Goal: Task Accomplishment & Management: Manage account settings

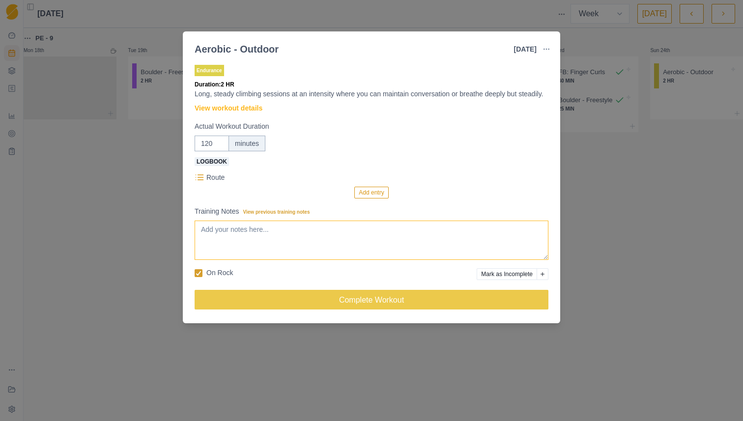
click at [234, 249] on textarea "Training Notes View previous training notes" at bounding box center [372, 240] width 354 height 39
type textarea "Elphinstone. 4 ties ins. Not feeling super awesome (bit sick) but was a nice da…"
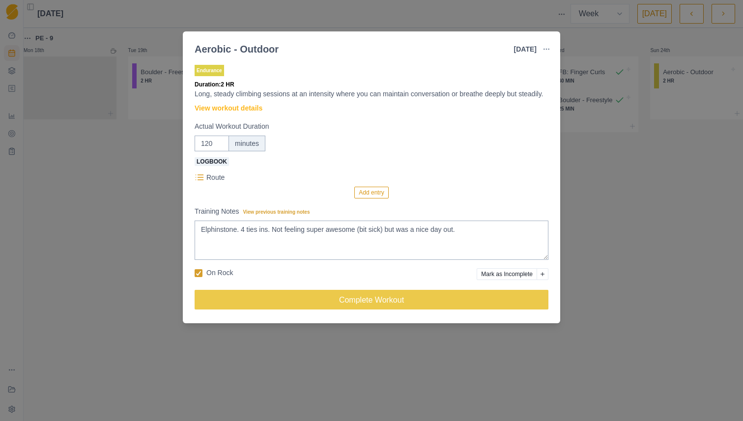
click at [372, 199] on button "Add entry" at bounding box center [371, 193] width 34 height 12
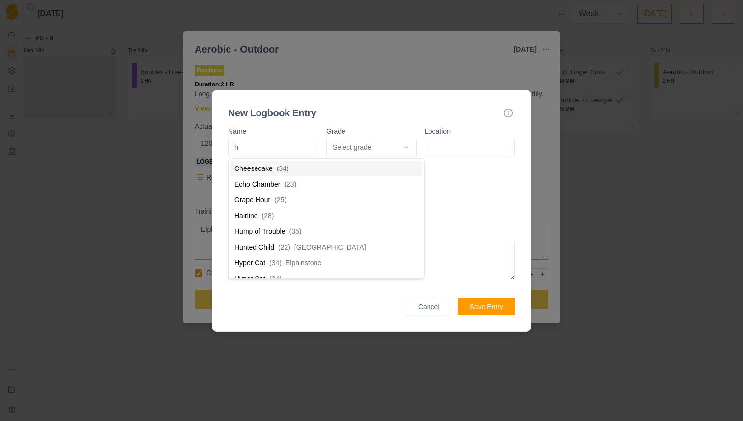
type input "hy"
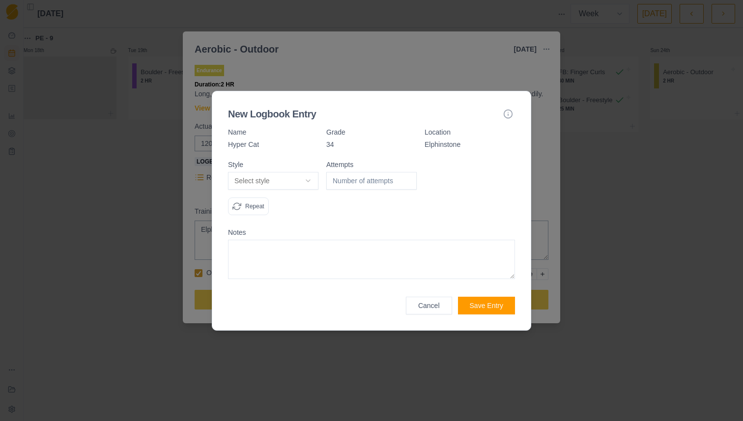
click at [273, 182] on body "Sequence Dashboard Planner Workouts Plans Performance Metrics Goals Tests Coach…" at bounding box center [371, 210] width 743 height 421
select select "work"
click at [350, 181] on input "number" at bounding box center [371, 181] width 90 height 18
type input "3"
click at [393, 260] on textarea at bounding box center [371, 259] width 287 height 39
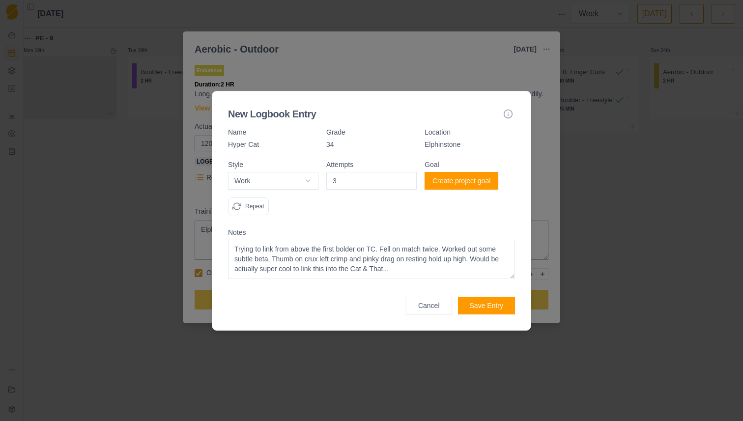
type textarea "Trying to link from above the first bolder on TC. Fell on match twice. Worked o…"
click at [492, 304] on button "Save Entry" at bounding box center [486, 306] width 57 height 18
click at [478, 276] on textarea "Trying to link from above the first bolder on TC. Fell on match twice. Worked o…" at bounding box center [371, 259] width 287 height 39
click at [478, 303] on button "Save Entry" at bounding box center [486, 306] width 57 height 18
click at [464, 274] on textarea "Trying to link from above the first bolder on TC. Fell on match twice. Worked o…" at bounding box center [371, 259] width 287 height 39
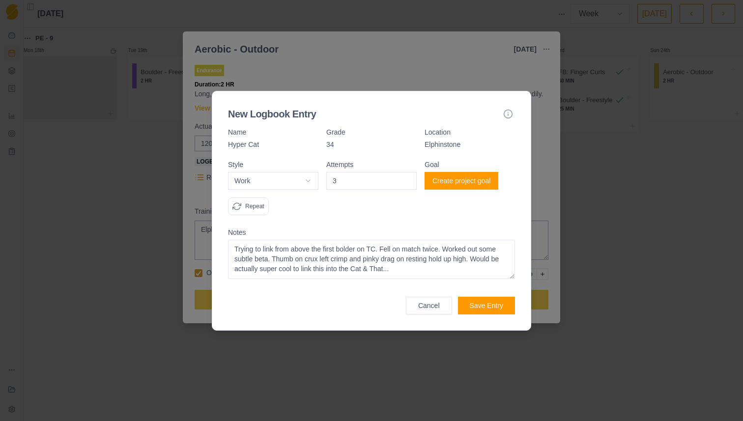
click at [464, 274] on textarea "Trying to link from above the first bolder on TC. Fell on match twice. Worked o…" at bounding box center [371, 259] width 287 height 39
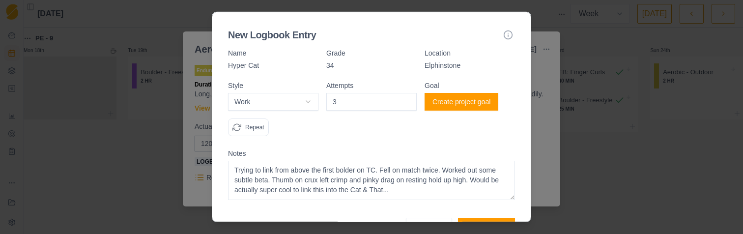
click at [84, 231] on div at bounding box center [371, 117] width 743 height 234
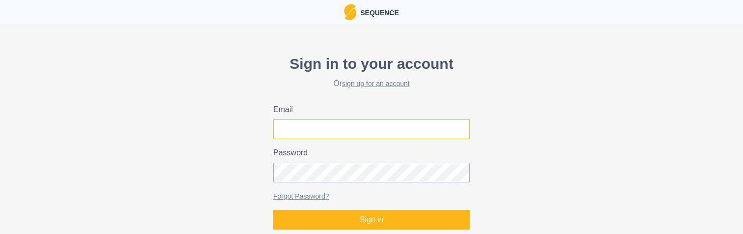
click at [449, 126] on input "Email" at bounding box center [371, 129] width 197 height 20
click at [0, 233] on com-1password-button at bounding box center [0, 233] width 0 height 0
type input "[EMAIL_ADDRESS][DOMAIN_NAME]"
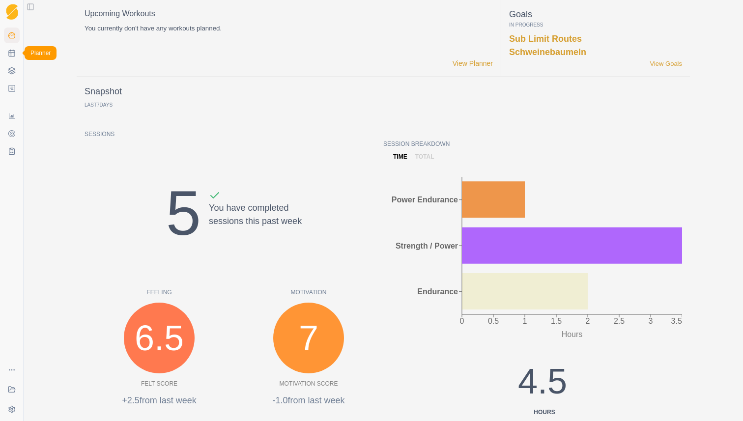
click at [16, 57] on link "Planner" at bounding box center [12, 53] width 16 height 16
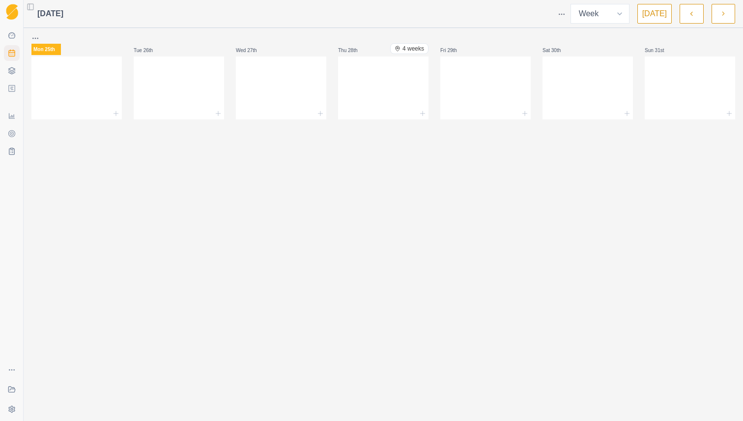
click at [692, 12] on polyline "button" at bounding box center [692, 13] width 2 height 3
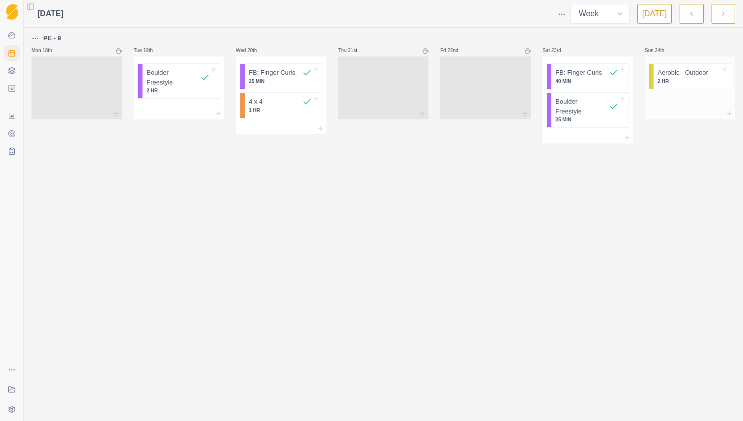
click at [686, 73] on p "Aerobic - Outdoor" at bounding box center [683, 73] width 51 height 10
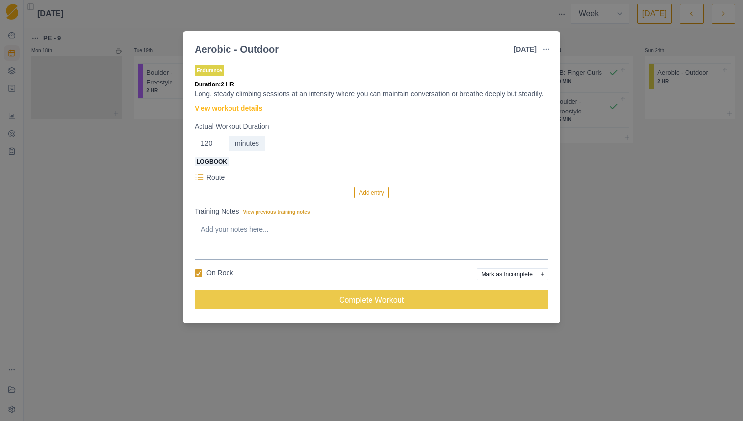
click at [370, 199] on button "Add entry" at bounding box center [371, 193] width 34 height 12
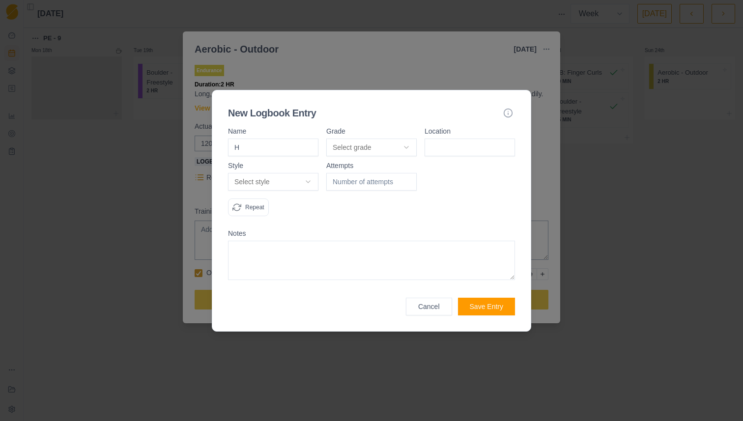
type input "Hy"
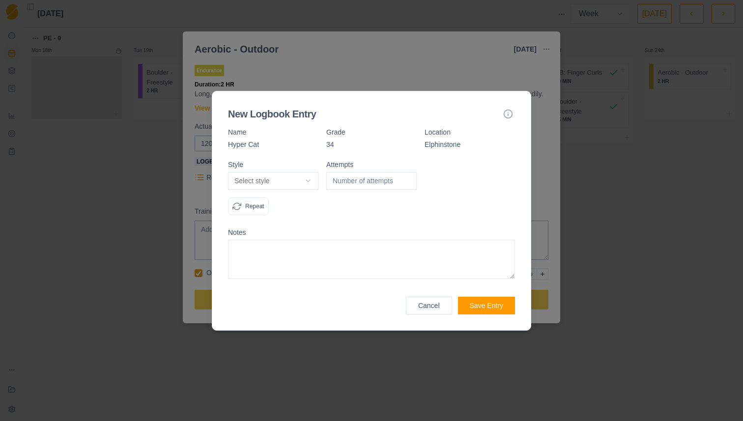
click at [283, 183] on body "Sequence Dashboard Planner Workouts Plans Performance Metrics Goals Tests Coach…" at bounding box center [371, 210] width 743 height 421
select select "work"
click at [350, 186] on input "number" at bounding box center [371, 181] width 90 height 18
type input "3"
click at [338, 233] on textarea at bounding box center [371, 259] width 287 height 39
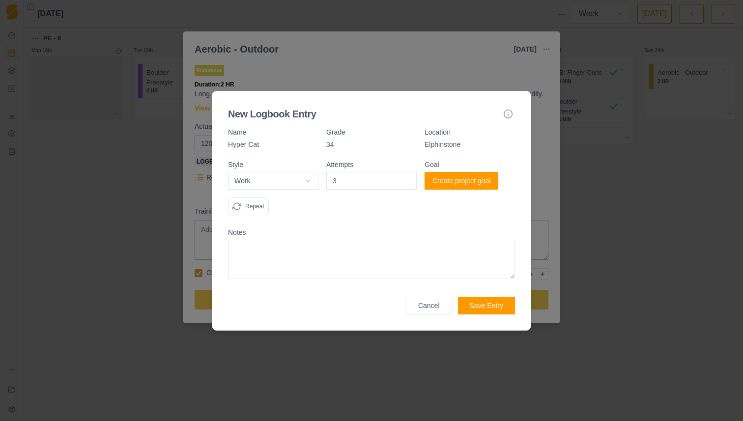
paste textarea "Trying to link from above the first bolder on TC. Fell on match twice. Worked o…"
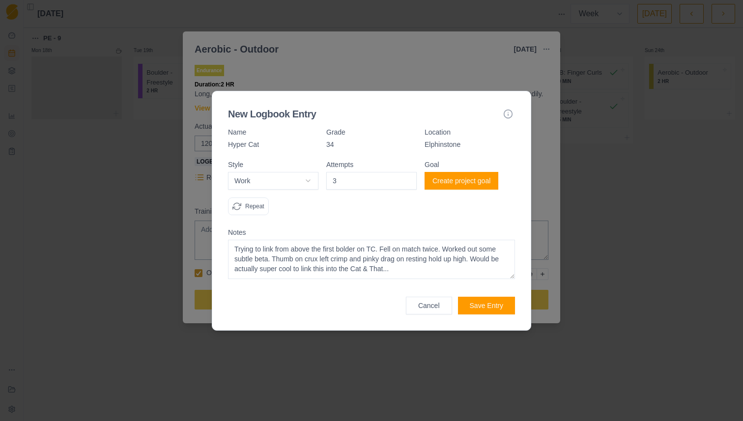
type textarea "Trying to link from above the first bolder on TC. Fell on match twice. Worked o…"
click at [493, 233] on button "Save Entry" at bounding box center [486, 306] width 57 height 18
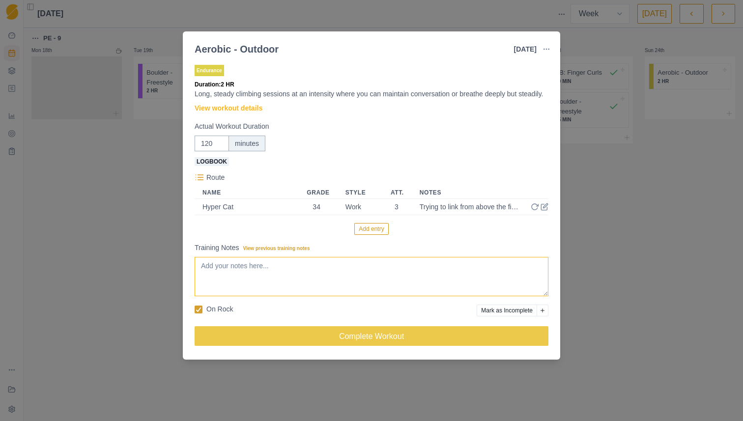
click at [447, 233] on textarea "Training Notes View previous training notes" at bounding box center [372, 276] width 354 height 39
type textarea "Elphinstone with [PERSON_NAME]. Bit sick but was a super nice day."
click at [377, 233] on button "Add entry" at bounding box center [371, 229] width 34 height 12
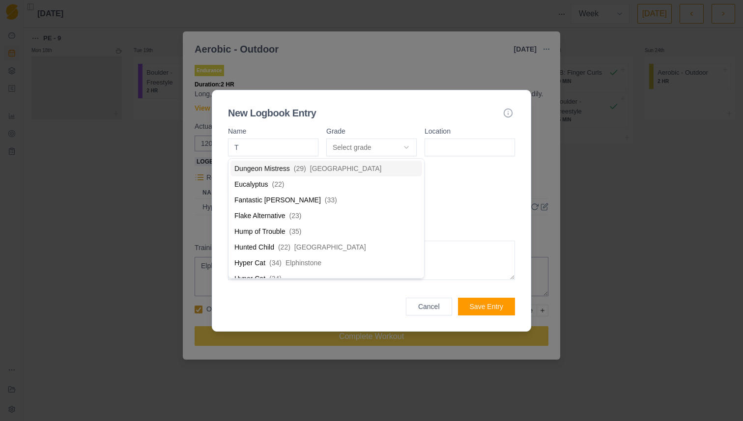
type input "Ti"
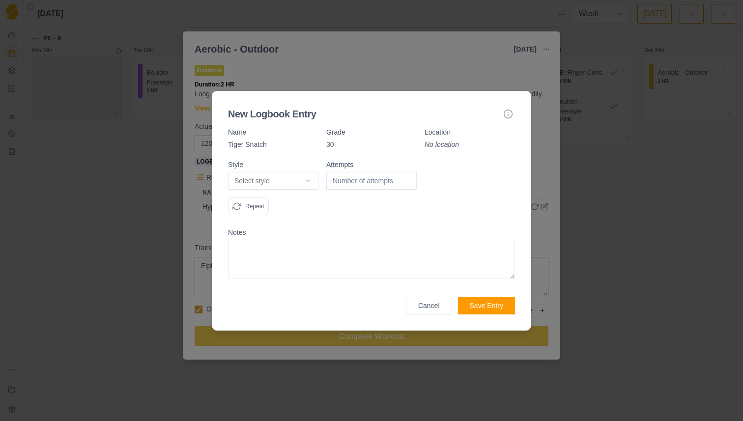
click at [281, 178] on body "Sequence Dashboard Planner Workouts Plans Performance Metrics Goals Tests Coach…" at bounding box center [371, 210] width 743 height 421
select select "work"
click at [351, 184] on input "number" at bounding box center [371, 181] width 90 height 18
type input "1"
click at [313, 233] on textarea at bounding box center [371, 259] width 287 height 39
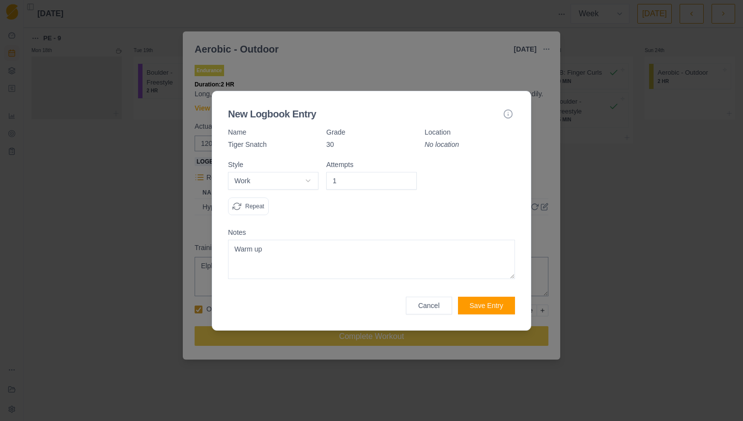
type textarea "Warm up"
click at [473, 233] on button "Save Entry" at bounding box center [486, 306] width 57 height 18
click at [488, 233] on button "Save Entry" at bounding box center [486, 306] width 57 height 18
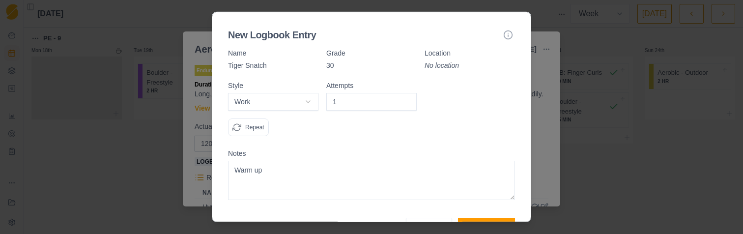
click at [408, 159] on div "Notes Warm up" at bounding box center [371, 175] width 287 height 50
click at [449, 66] on p "No location" at bounding box center [470, 65] width 90 height 10
click at [461, 167] on textarea "Warm up" at bounding box center [371, 180] width 287 height 39
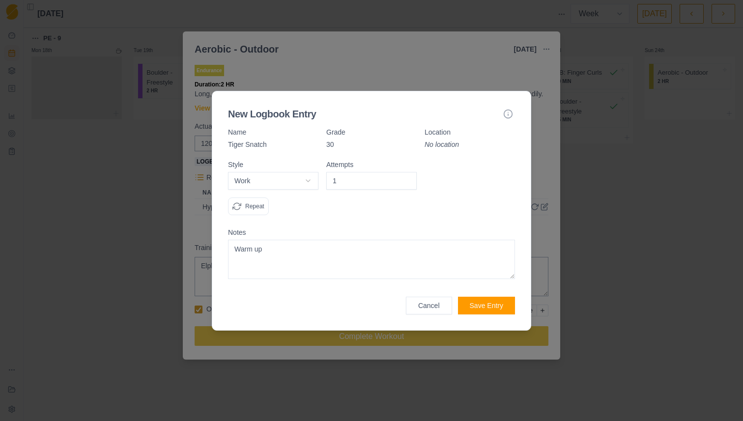
click at [447, 140] on p "No location" at bounding box center [470, 145] width 90 height 10
click at [447, 142] on p "No location" at bounding box center [470, 145] width 90 height 10
click at [261, 144] on p "Tiger Snatch" at bounding box center [273, 145] width 90 height 10
click at [468, 233] on button "Save Entry" at bounding box center [486, 306] width 57 height 18
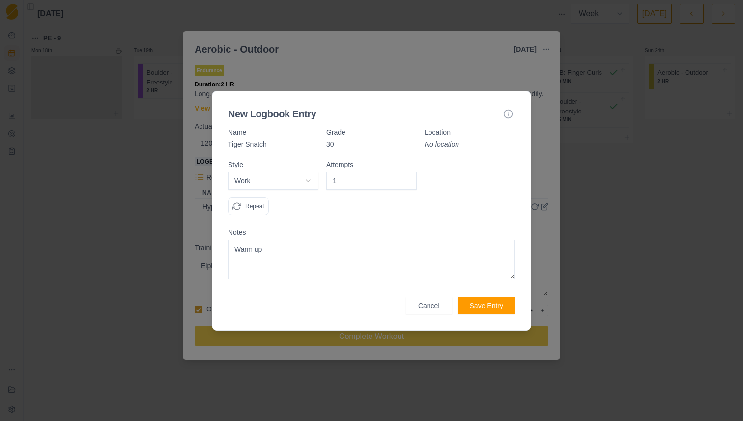
click at [433, 233] on button "Cancel" at bounding box center [429, 306] width 46 height 18
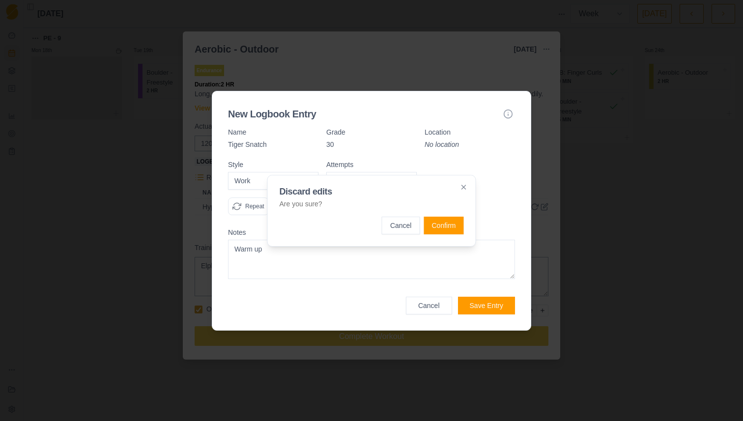
click at [433, 221] on button "Confirm" at bounding box center [444, 226] width 40 height 18
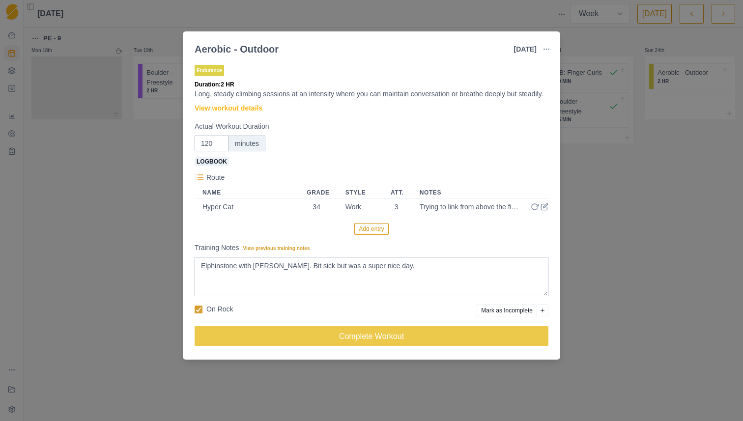
click at [324, 233] on div "Add entry" at bounding box center [372, 229] width 354 height 12
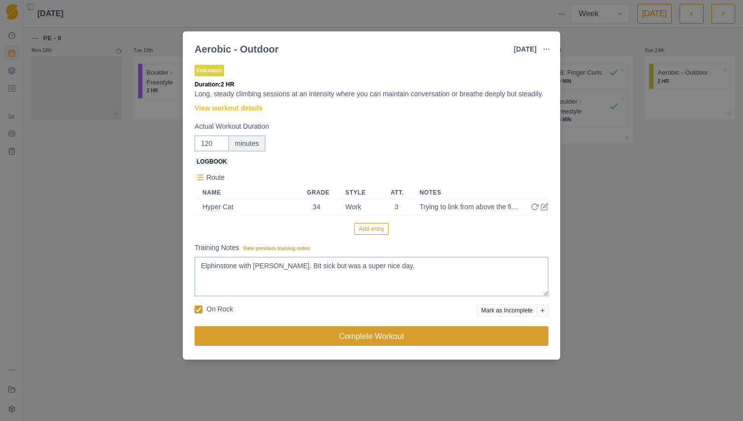
click at [284, 233] on button "Complete Workout" at bounding box center [372, 336] width 354 height 20
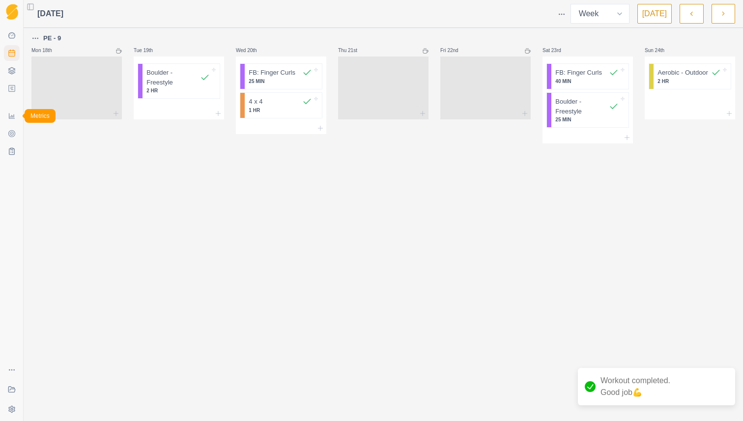
click at [13, 120] on link "Metrics" at bounding box center [12, 116] width 16 height 16
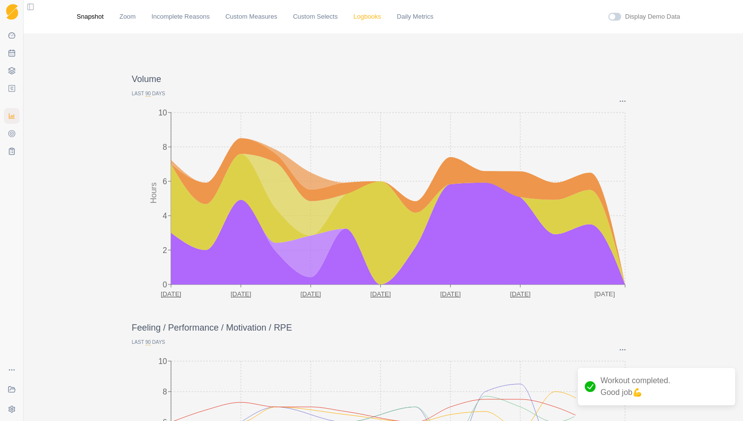
click at [380, 14] on link "Logbooks" at bounding box center [367, 17] width 28 height 10
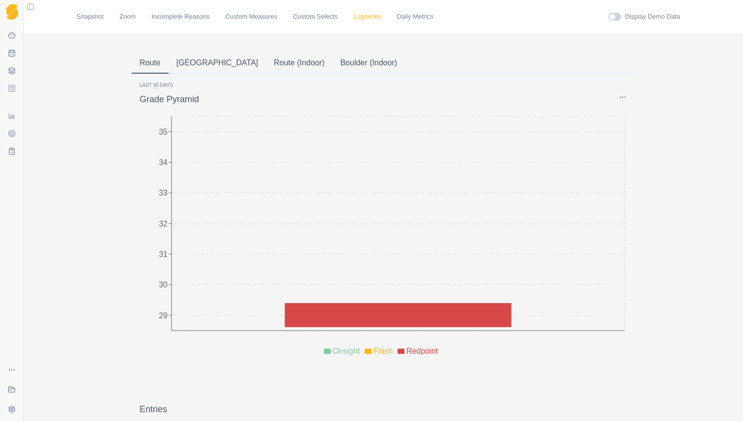
click at [378, 14] on link "Logbooks" at bounding box center [367, 17] width 28 height 10
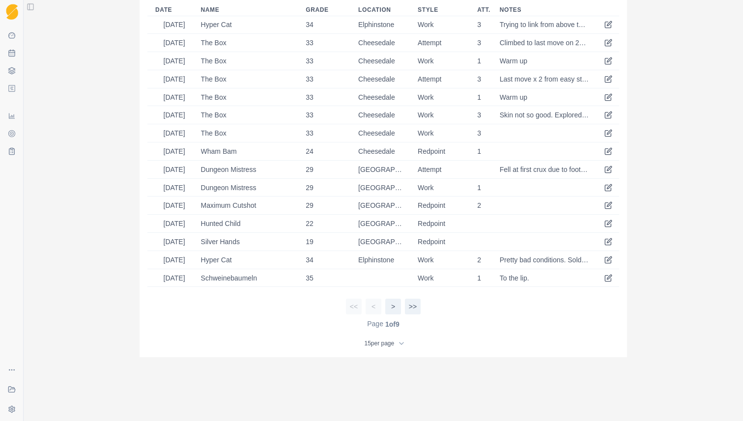
scroll to position [456, 0]
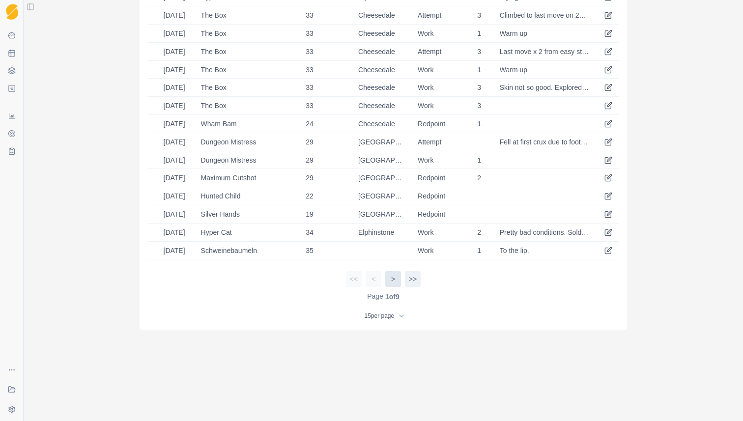
click at [393, 233] on button ">" at bounding box center [393, 279] width 16 height 16
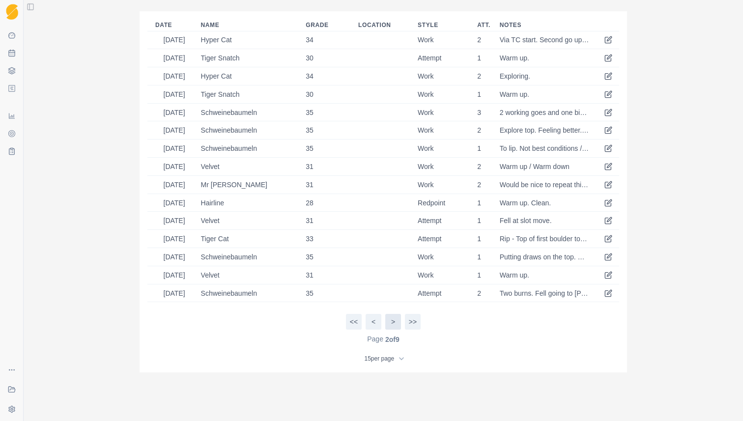
scroll to position [404, 0]
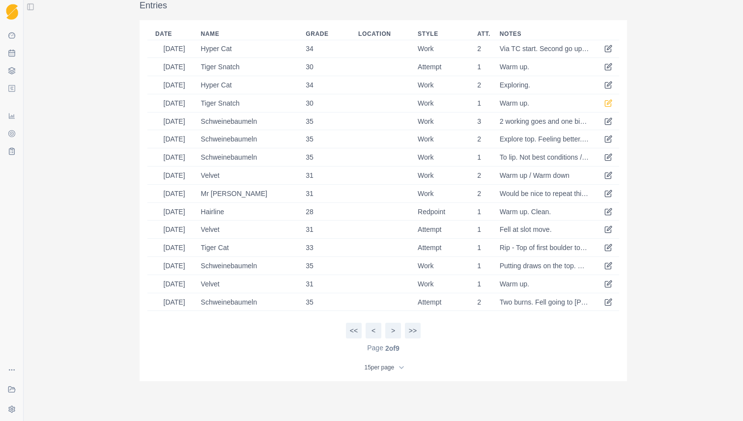
click at [610, 103] on icon at bounding box center [609, 103] width 8 height 8
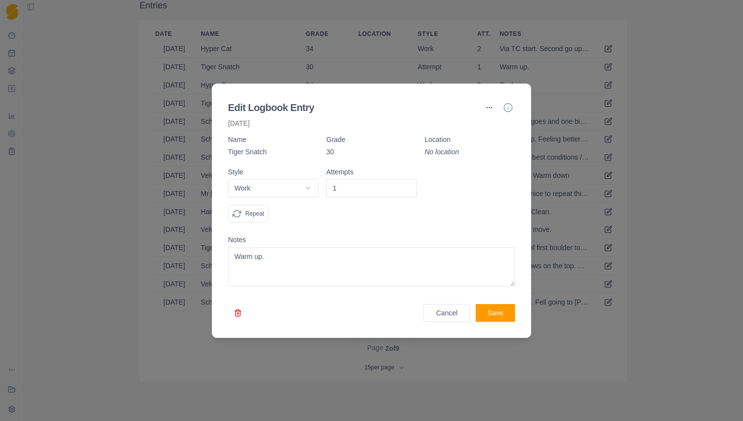
click at [442, 153] on p "No location" at bounding box center [470, 152] width 90 height 10
click at [489, 107] on button "button" at bounding box center [490, 108] width 16 height 16
click at [479, 124] on div "Edit" at bounding box center [490, 128] width 58 height 16
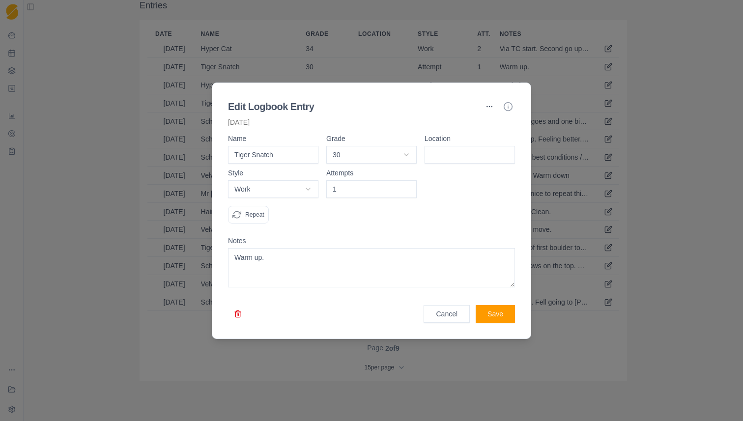
click at [458, 152] on input at bounding box center [470, 155] width 90 height 18
type input "Elphinstone"
click at [491, 233] on button "Save" at bounding box center [495, 314] width 39 height 18
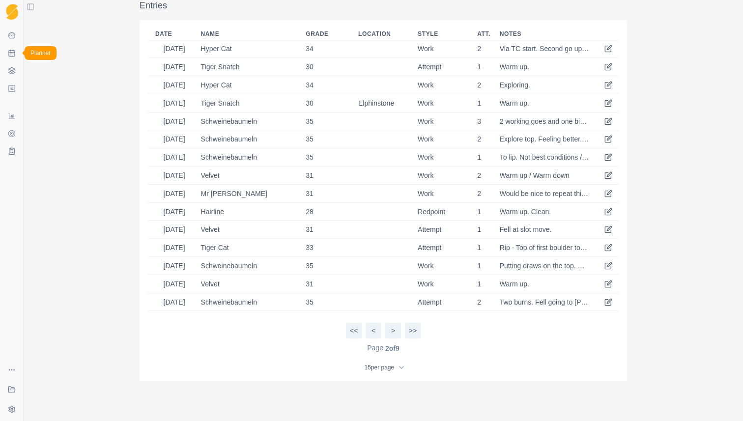
click at [10, 48] on link "Planner" at bounding box center [12, 53] width 16 height 16
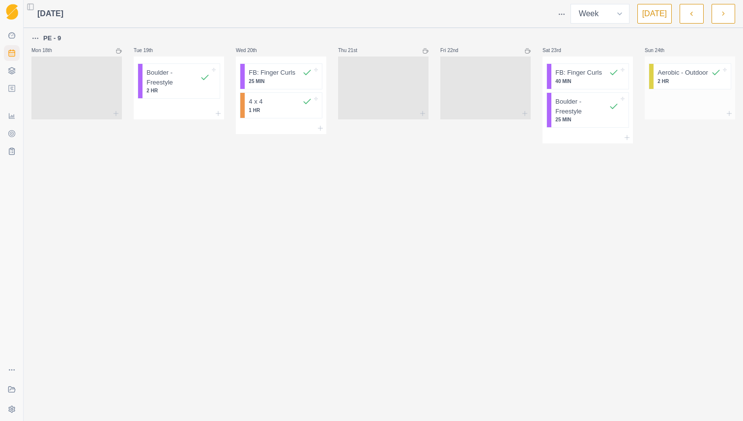
click at [694, 85] on p "2 HR" at bounding box center [689, 81] width 63 height 7
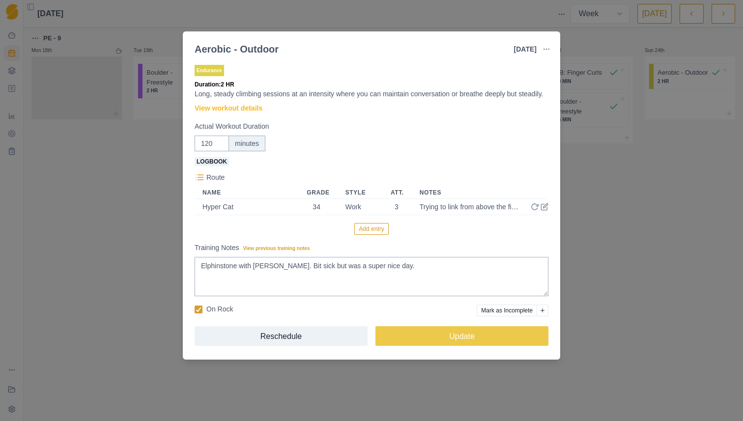
click at [373, 233] on button "Add entry" at bounding box center [371, 229] width 34 height 12
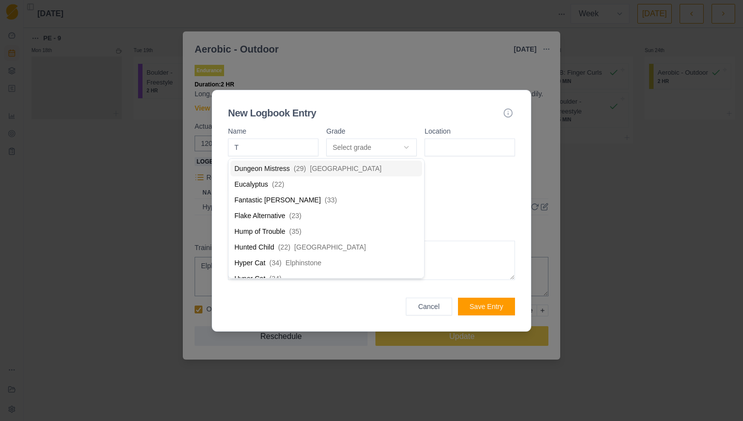
type input "TI"
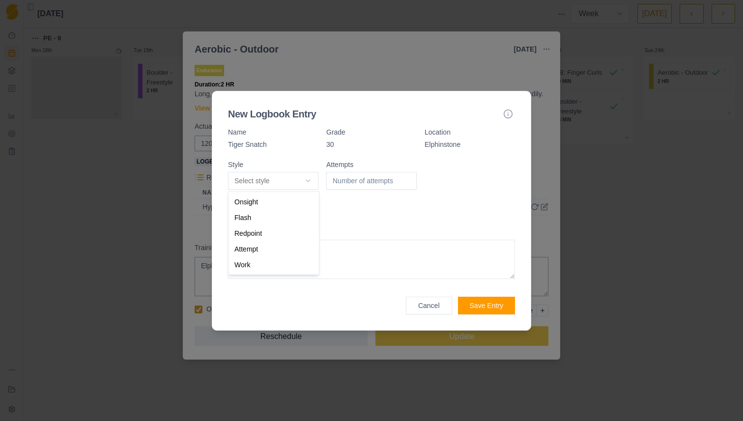
click at [258, 175] on body "Sequence Dashboard Planner Workouts Plans Performance Metrics Goals Tests Coach…" at bounding box center [371, 210] width 743 height 421
select select "work"
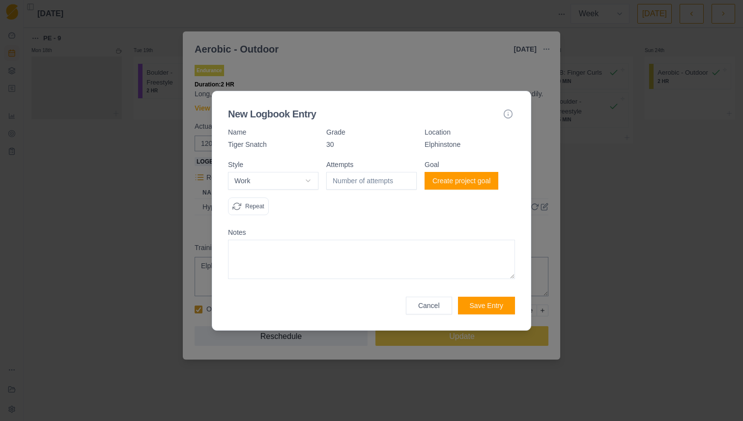
click at [354, 181] on input "number" at bounding box center [371, 181] width 90 height 18
type input "1"
click at [412, 233] on textarea at bounding box center [371, 259] width 287 height 39
type textarea "Warm up to half height"
click at [483, 233] on button "Save Entry" at bounding box center [486, 306] width 57 height 18
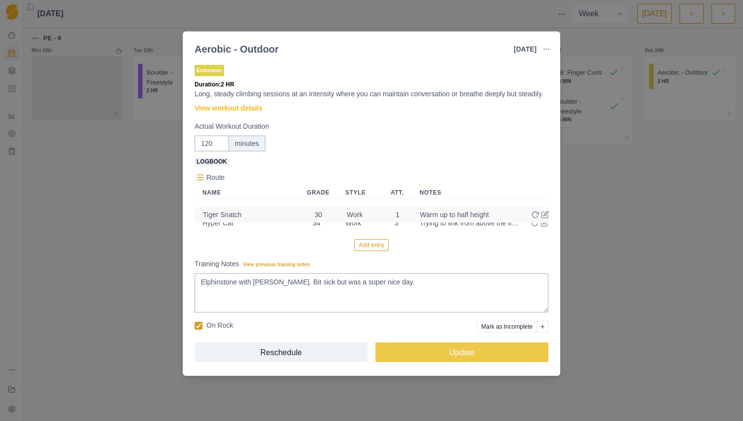
drag, startPoint x: 286, startPoint y: 234, endPoint x: 286, endPoint y: 213, distance: 21.1
click at [286, 213] on table "Name Grade Style Att. Notes Hyper Cat 34 Work 3 Trying to link from above the f…" at bounding box center [372, 209] width 354 height 45
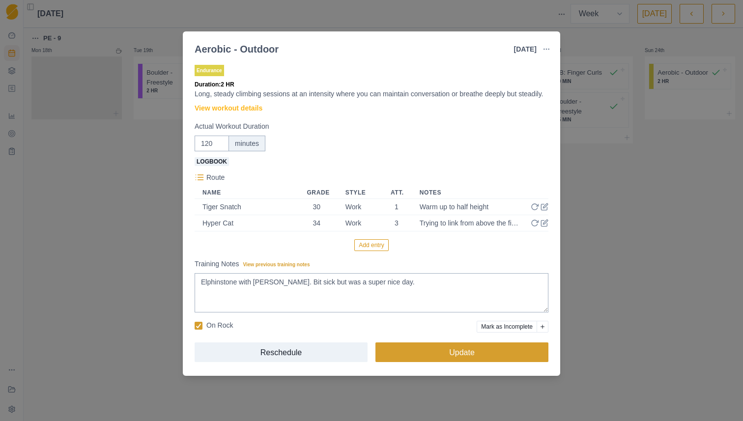
click at [399, 233] on button "Update" at bounding box center [461, 353] width 173 height 20
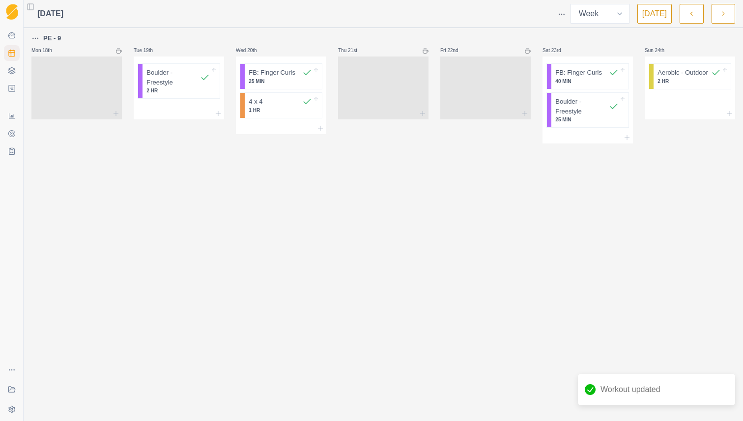
click at [719, 23] on button "button" at bounding box center [724, 14] width 24 height 20
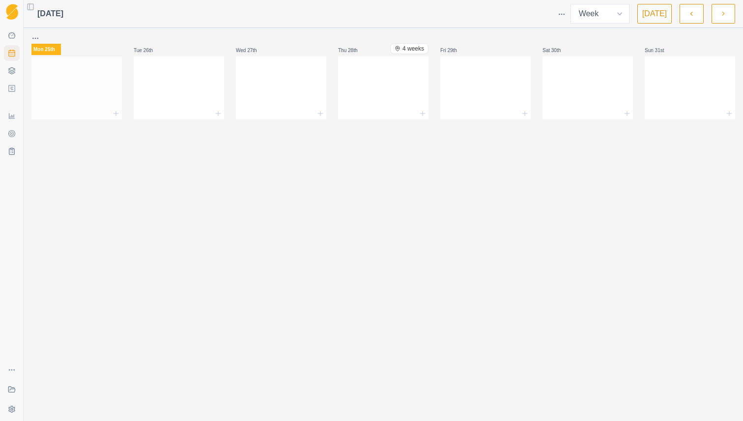
click at [86, 81] on div at bounding box center [76, 85] width 90 height 43
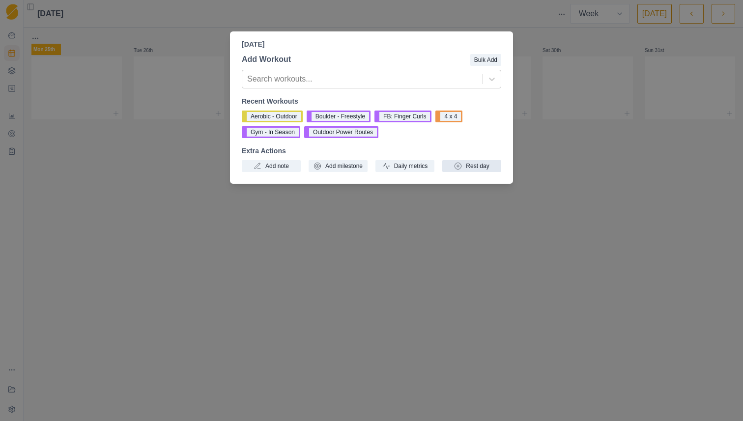
click at [468, 167] on button "Rest day" at bounding box center [471, 166] width 59 height 12
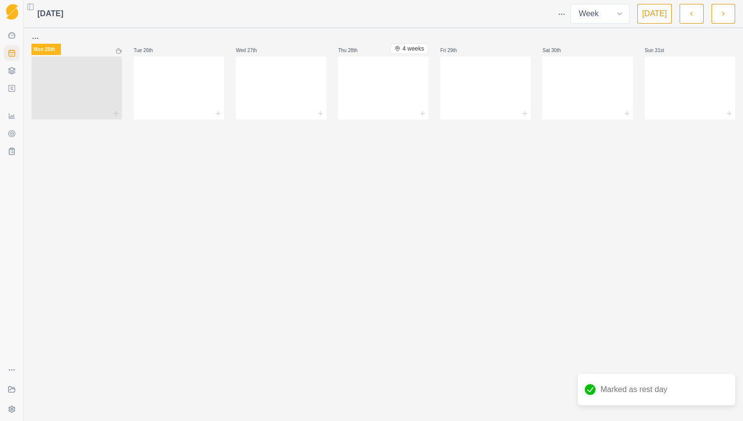
click at [37, 40] on html "Sequence Dashboard Planner Workouts Plans Performance Metrics Goals Tests Coach…" at bounding box center [371, 210] width 743 height 421
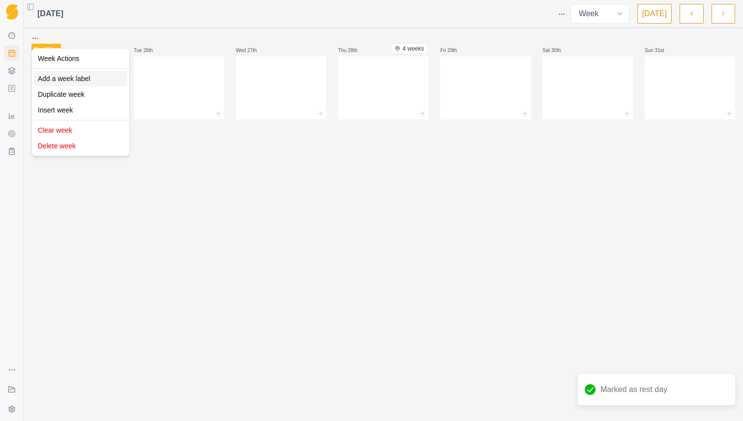
click at [62, 74] on div "Add a week label" at bounding box center [80, 79] width 93 height 16
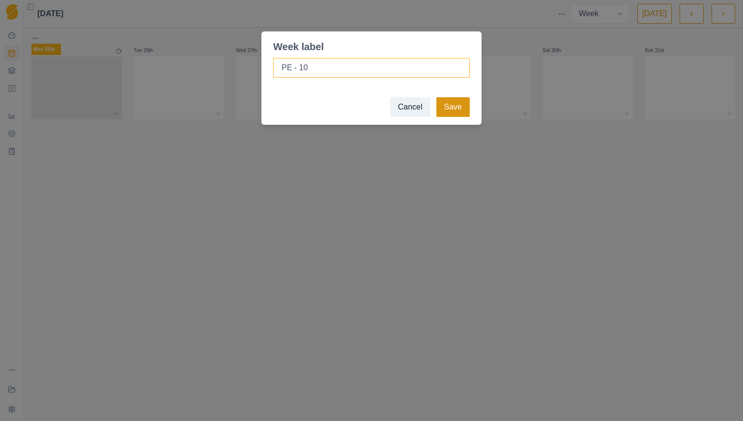
type input "PE - 10"
click at [459, 102] on button "Save" at bounding box center [452, 107] width 33 height 20
